Goal: Task Accomplishment & Management: Complete application form

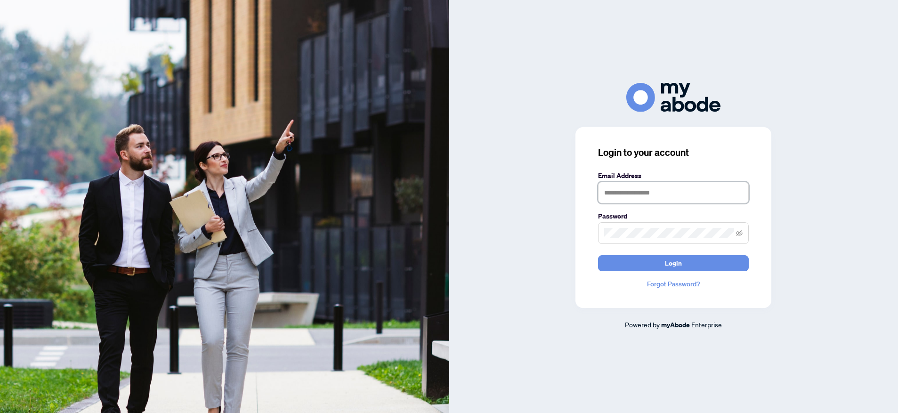
click at [618, 191] on input "text" at bounding box center [673, 193] width 151 height 22
type input "**********"
click at [666, 267] on span "Login" at bounding box center [673, 263] width 17 height 15
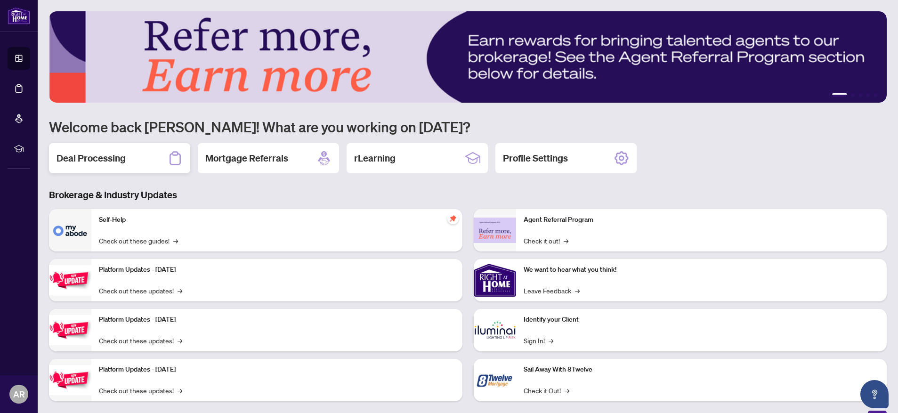
click at [135, 160] on div "Deal Processing" at bounding box center [119, 158] width 141 height 30
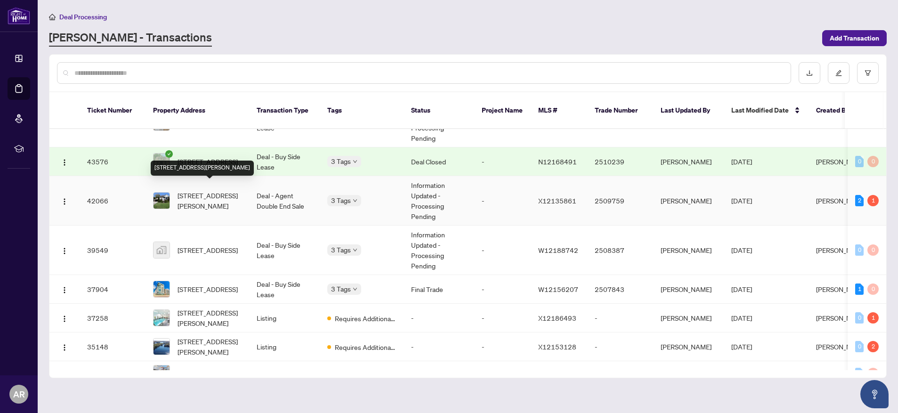
scroll to position [227, 0]
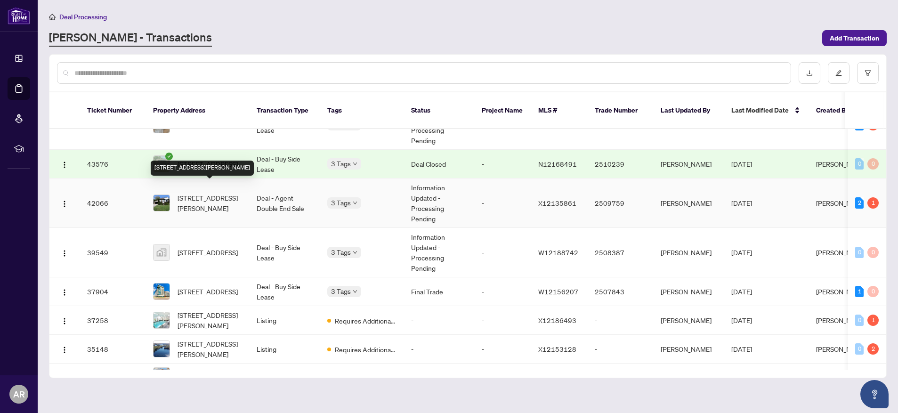
click at [213, 193] on span "[STREET_ADDRESS][PERSON_NAME]" at bounding box center [210, 203] width 64 height 21
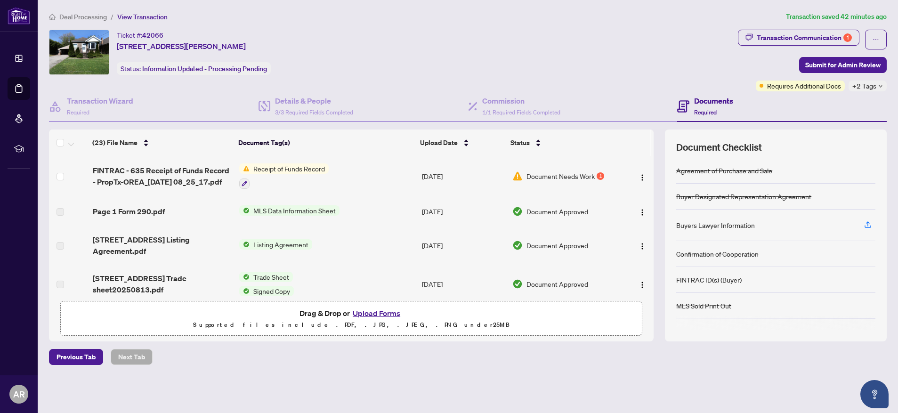
click at [382, 316] on button "Upload Forms" at bounding box center [376, 313] width 53 height 12
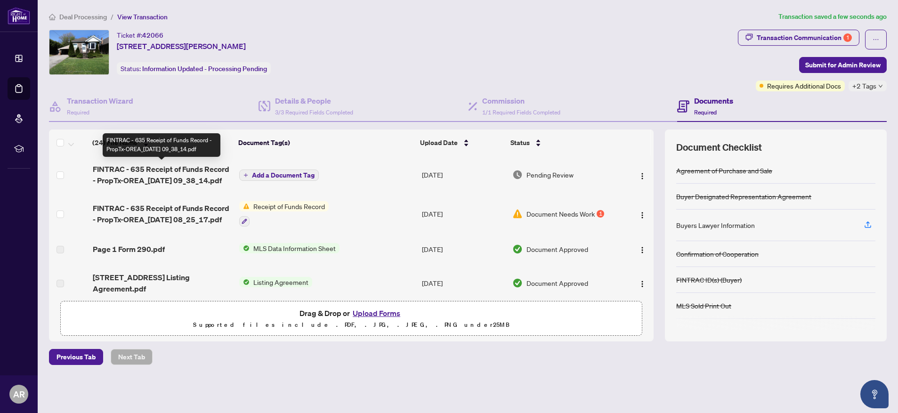
click at [129, 172] on span "FINTRAC - 635 Receipt of Funds Record - PropTx-OREA_[DATE] 09_38_14.pdf" at bounding box center [162, 174] width 139 height 23
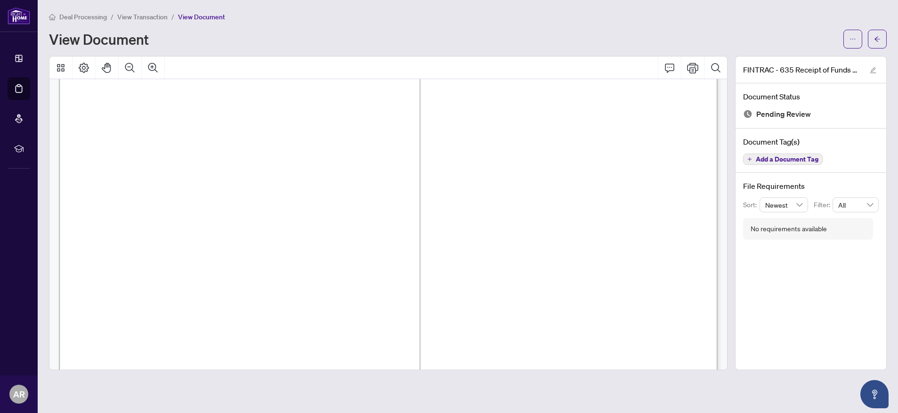
scroll to position [953, 0]
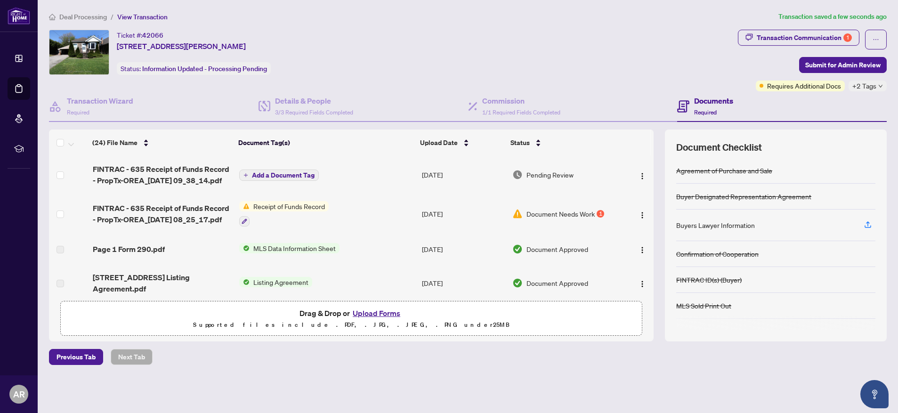
click at [287, 178] on span "Add a Document Tag" at bounding box center [283, 175] width 63 height 7
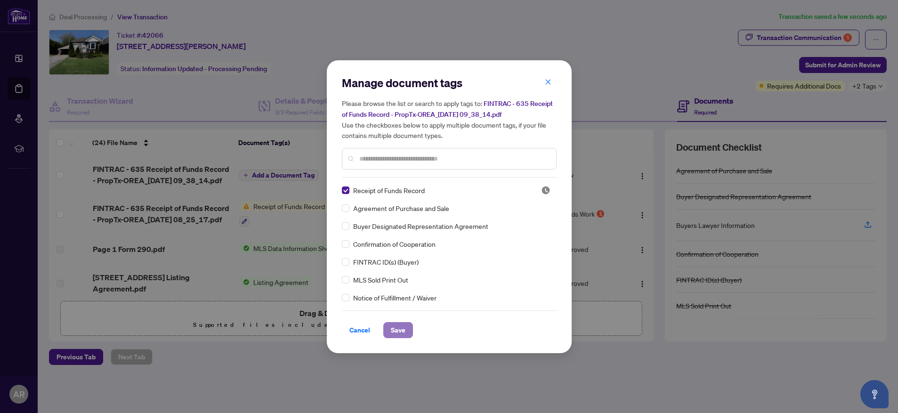
click at [399, 328] on span "Save" at bounding box center [398, 330] width 15 height 15
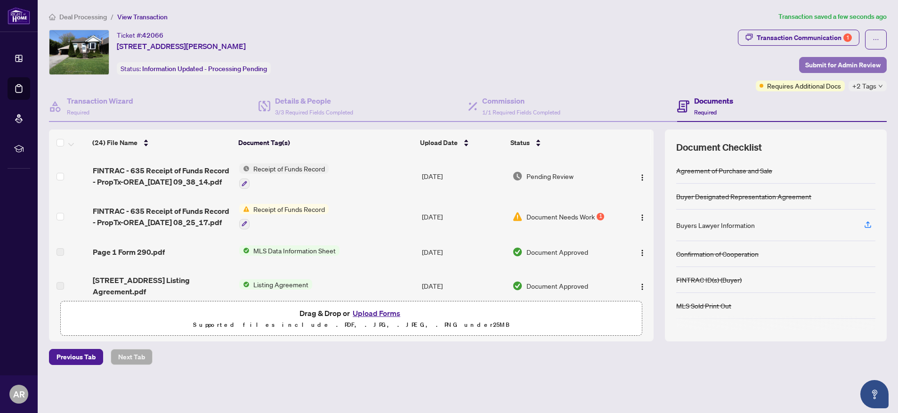
click at [847, 66] on span "Submit for Admin Review" at bounding box center [843, 64] width 75 height 15
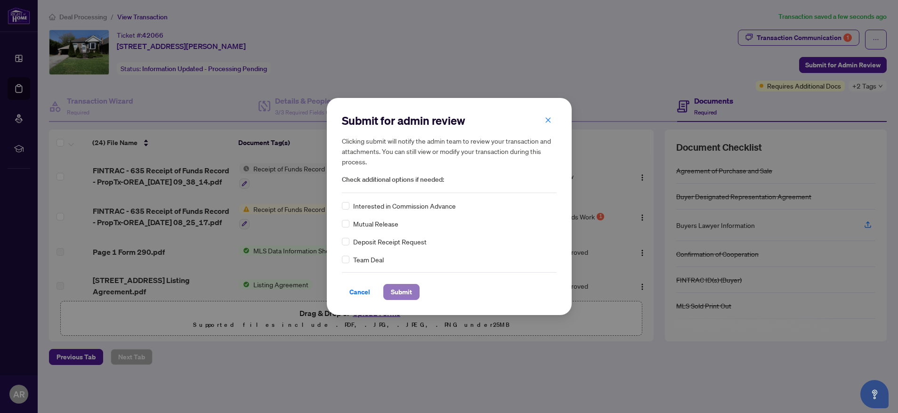
click at [399, 292] on span "Submit" at bounding box center [401, 292] width 21 height 15
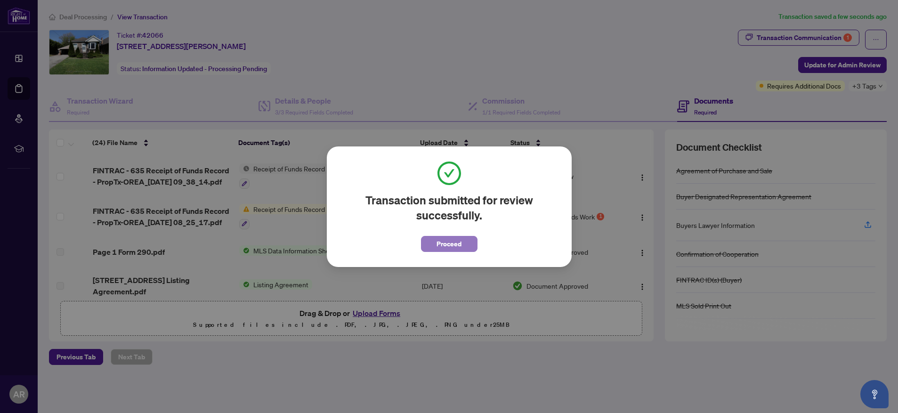
click at [454, 250] on span "Proceed" at bounding box center [449, 244] width 25 height 15
